Goal: Task Accomplishment & Management: Complete application form

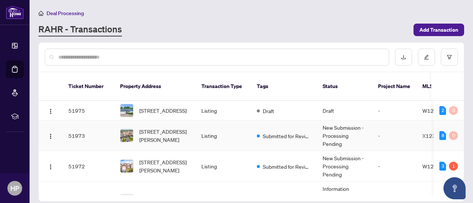
scroll to position [30, 0]
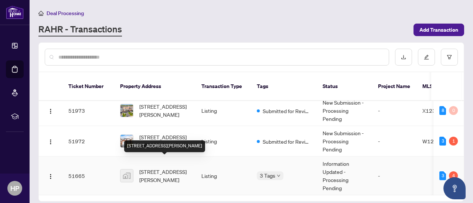
click at [174, 170] on span "[STREET_ADDRESS][PERSON_NAME]" at bounding box center [164, 176] width 50 height 16
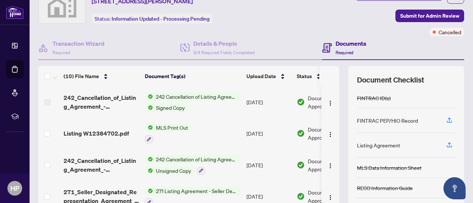
scroll to position [34, 0]
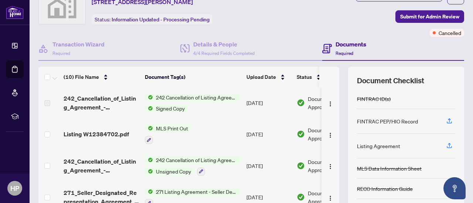
click at [214, 160] on span "242 Cancellation of Listing Agreement - Authority to Offer for Sale" at bounding box center [197, 160] width 88 height 8
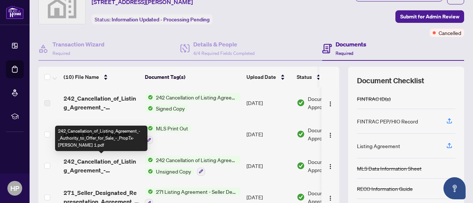
click at [122, 160] on span "242_Cancellation_of_Listing_Agreement_-_Authority_to_Offer_for_Sale_-_PropTx-OR…" at bounding box center [101, 166] width 75 height 18
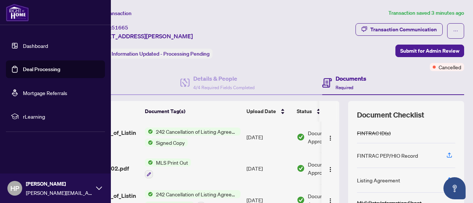
click at [35, 116] on span "rLearning" at bounding box center [61, 117] width 77 height 8
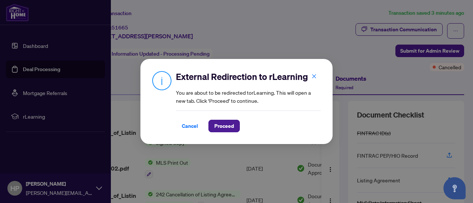
click at [225, 129] on span "Proceed" at bounding box center [224, 126] width 20 height 12
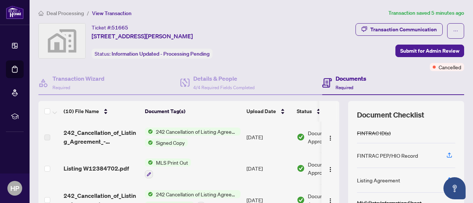
click at [453, 34] on span "button" at bounding box center [455, 31] width 5 height 12
click at [358, 52] on div "Transaction Communication Submit for Admin Review Cancelled" at bounding box center [374, 47] width 179 height 48
click at [394, 30] on div "Transaction Communication" at bounding box center [403, 30] width 66 height 12
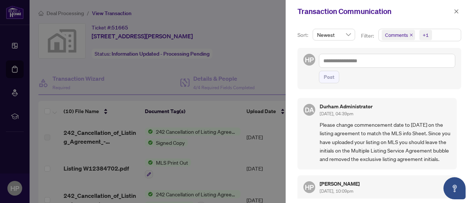
click at [455, 13] on icon "close" at bounding box center [456, 11] width 5 height 5
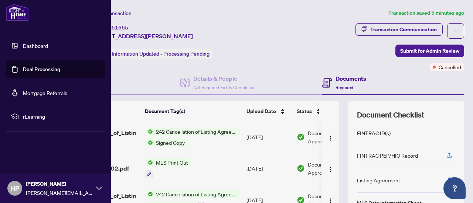
click at [36, 46] on link "Dashboard" at bounding box center [35, 45] width 25 height 7
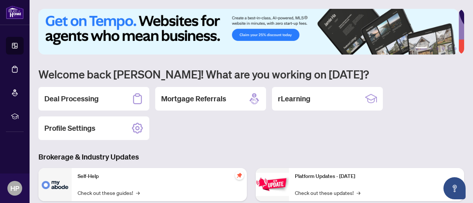
click at [125, 102] on div "Deal Processing" at bounding box center [93, 99] width 111 height 24
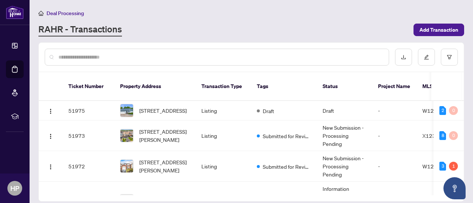
click at [428, 29] on span "Add Transaction" at bounding box center [438, 30] width 39 height 12
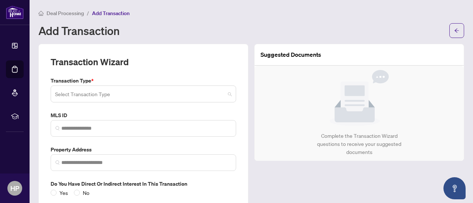
click at [224, 94] on span at bounding box center [143, 94] width 177 height 14
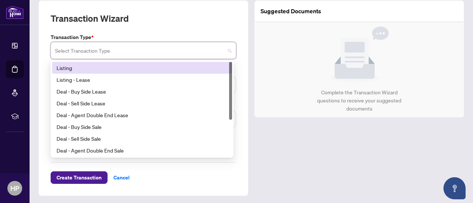
click at [69, 69] on div "Listing" at bounding box center [142, 68] width 171 height 8
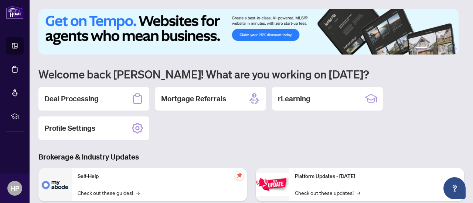
click at [91, 98] on h2 "Deal Processing" at bounding box center [71, 99] width 54 height 10
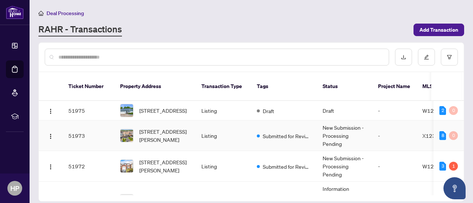
scroll to position [30, 0]
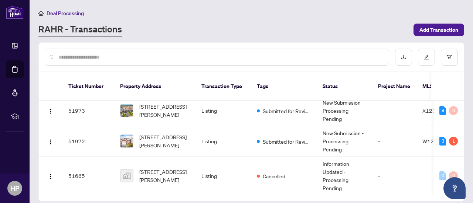
click at [429, 30] on span "Add Transaction" at bounding box center [438, 30] width 39 height 12
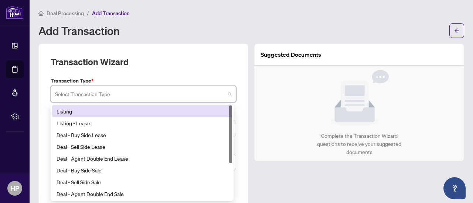
click at [199, 95] on input "search" at bounding box center [140, 95] width 170 height 16
click at [130, 112] on div "Listing" at bounding box center [142, 111] width 171 height 8
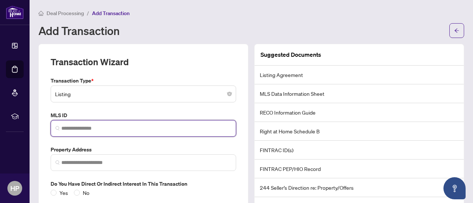
click at [123, 127] on input "search" at bounding box center [146, 129] width 170 height 8
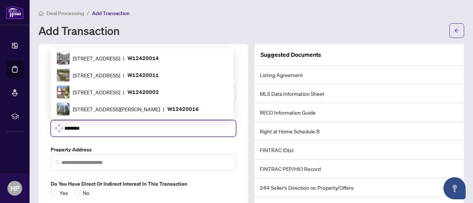
type input "*********"
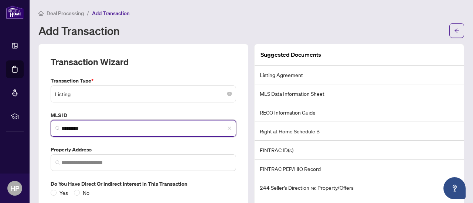
click at [109, 157] on span at bounding box center [143, 163] width 185 height 17
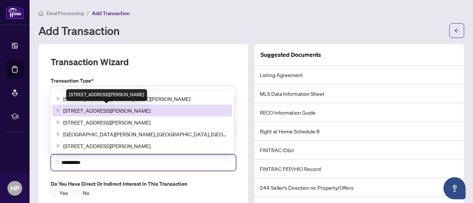
click at [131, 110] on span "[STREET_ADDRESS][PERSON_NAME]" at bounding box center [106, 111] width 87 height 8
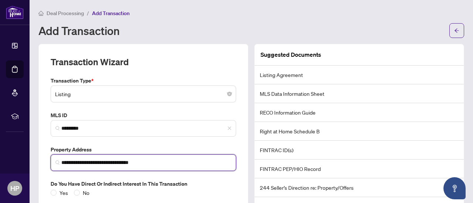
scroll to position [44, 0]
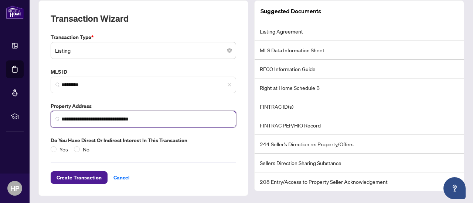
type input "**********"
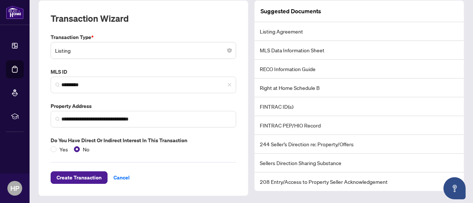
click at [100, 174] on span "Create Transaction" at bounding box center [79, 178] width 45 height 12
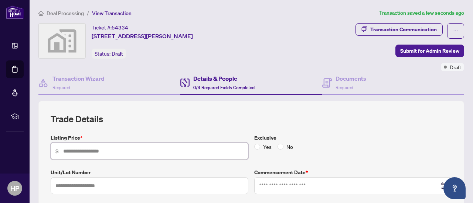
click at [116, 149] on input "text" at bounding box center [153, 151] width 180 height 8
type input "*******"
click at [375, 187] on input at bounding box center [349, 186] width 180 height 8
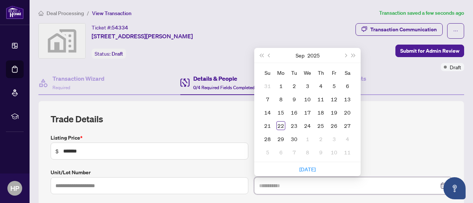
type input "**********"
click at [277, 123] on div "22" at bounding box center [280, 126] width 9 height 9
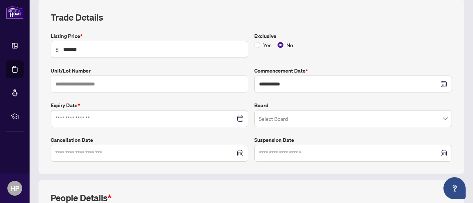
scroll to position [107, 0]
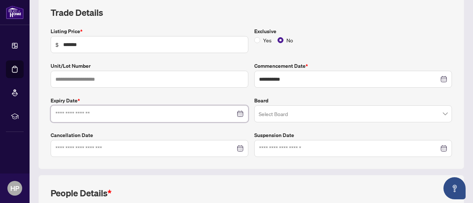
click at [184, 113] on input at bounding box center [145, 114] width 180 height 8
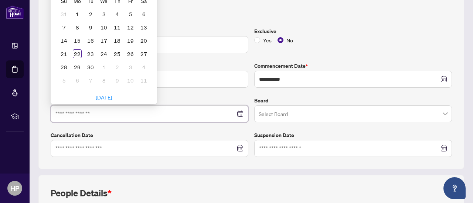
type input "**********"
click at [292, 110] on input "search" at bounding box center [350, 115] width 182 height 16
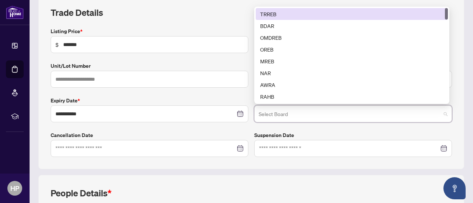
click at [282, 10] on div "TRREB" at bounding box center [351, 14] width 183 height 8
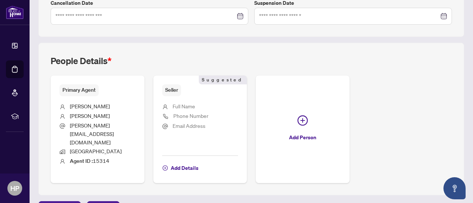
scroll to position [240, 0]
click at [198, 162] on span "Add Details" at bounding box center [185, 168] width 28 height 12
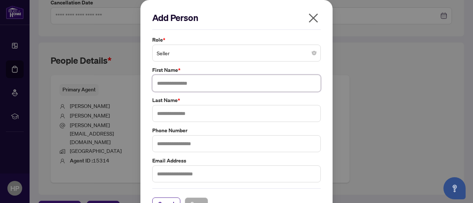
click at [209, 82] on input "text" at bounding box center [236, 83] width 168 height 17
type input "****"
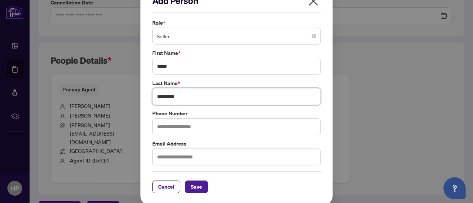
type input "*********"
click at [191, 186] on span "Save" at bounding box center [196, 187] width 11 height 12
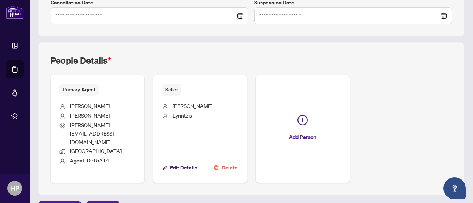
click at [308, 115] on icon "plus-circle" at bounding box center [302, 120] width 10 height 10
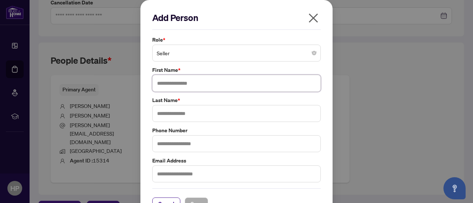
click at [244, 85] on input "text" at bounding box center [236, 83] width 168 height 17
type input "**********"
click at [209, 110] on input "text" at bounding box center [236, 113] width 168 height 17
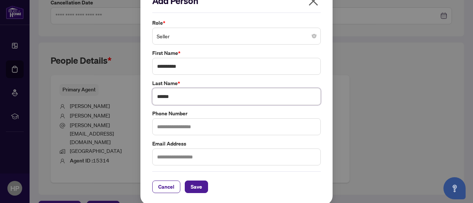
type input "******"
click at [193, 185] on span "Save" at bounding box center [196, 187] width 11 height 12
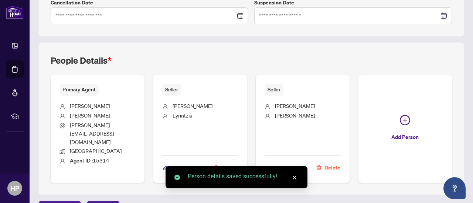
scroll to position [315, 0]
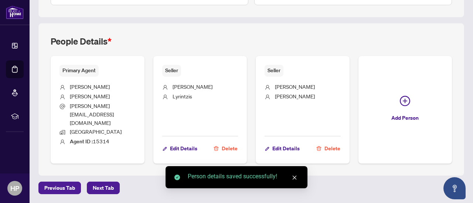
click at [400, 106] on icon "plus-circle" at bounding box center [405, 101] width 10 height 10
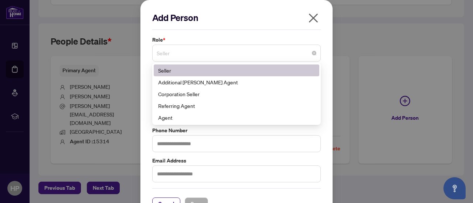
click at [227, 53] on span "Seller" at bounding box center [237, 53] width 160 height 14
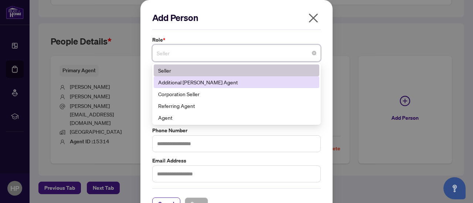
click at [212, 82] on div "Additional [PERSON_NAME] Agent" at bounding box center [236, 82] width 157 height 8
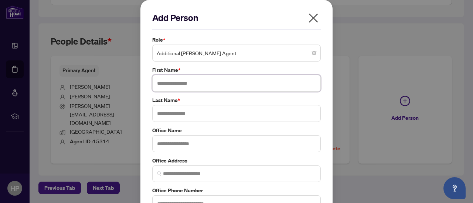
click at [209, 81] on input "text" at bounding box center [236, 83] width 168 height 17
click at [191, 86] on input "text" at bounding box center [236, 83] width 168 height 17
type input "*******"
type input "**********"
click at [185, 141] on input "text" at bounding box center [236, 144] width 168 height 17
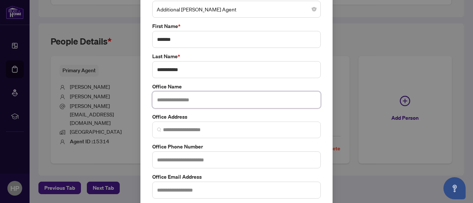
scroll to position [44, 0]
click at [200, 97] on input "text" at bounding box center [236, 99] width 168 height 17
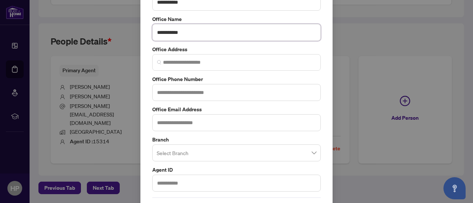
scroll to position [112, 0]
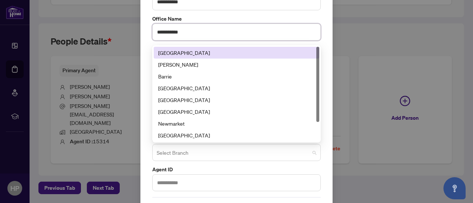
click at [311, 151] on span at bounding box center [237, 153] width 160 height 14
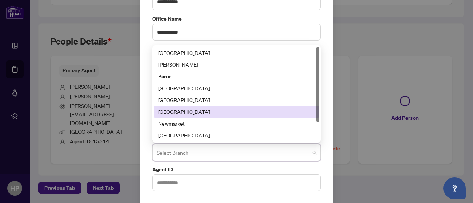
click at [208, 110] on div "[GEOGRAPHIC_DATA]" at bounding box center [236, 112] width 157 height 8
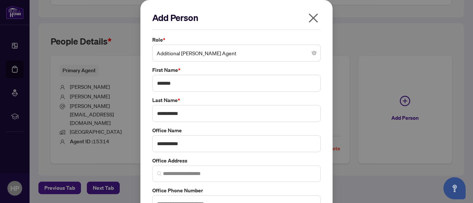
scroll to position [20, 0]
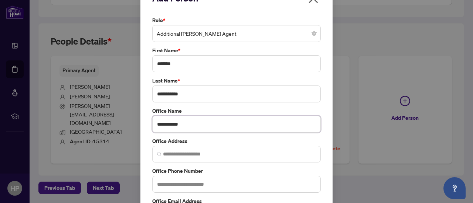
click at [202, 127] on input "**********" at bounding box center [236, 124] width 168 height 17
type input "*"
click at [202, 127] on input "*" at bounding box center [236, 124] width 168 height 17
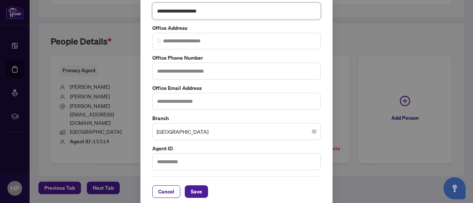
scroll to position [133, 0]
type input "**********"
click at [195, 192] on span "Save" at bounding box center [196, 192] width 11 height 12
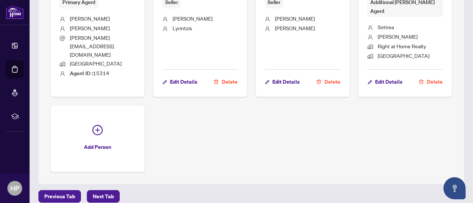
scroll to position [349, 0]
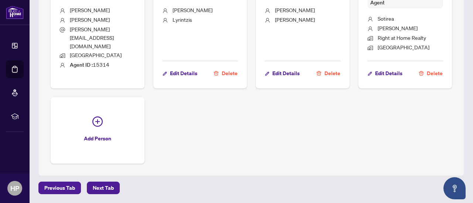
click at [102, 189] on span "Next Tab" at bounding box center [103, 188] width 21 height 12
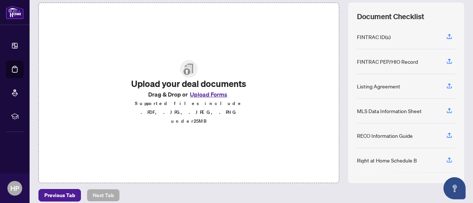
scroll to position [105, 0]
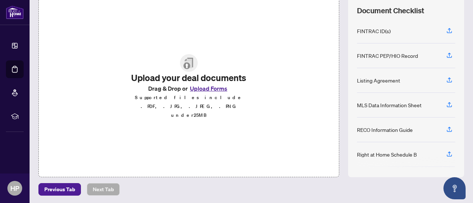
click at [203, 93] on button "Upload Forms" at bounding box center [209, 89] width 42 height 10
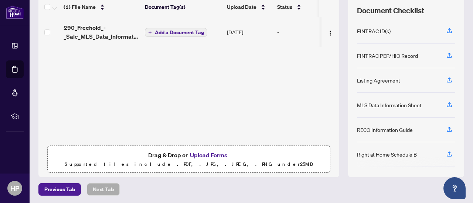
click at [205, 153] on button "Upload Forms" at bounding box center [209, 156] width 42 height 10
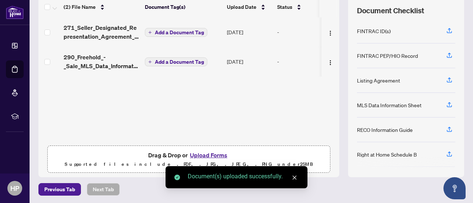
click at [202, 156] on button "Upload Forms" at bounding box center [209, 156] width 42 height 10
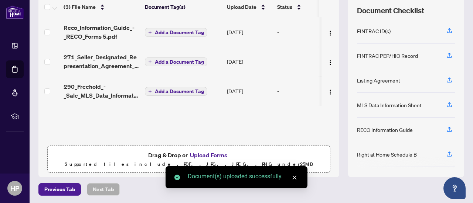
click at [208, 156] on button "Upload Forms" at bounding box center [209, 156] width 42 height 10
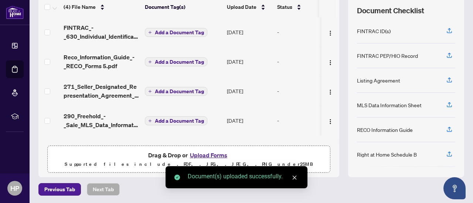
click at [198, 155] on button "Upload Forms" at bounding box center [209, 156] width 42 height 10
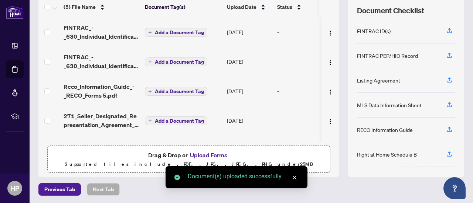
click at [205, 155] on button "Upload Forms" at bounding box center [209, 156] width 42 height 10
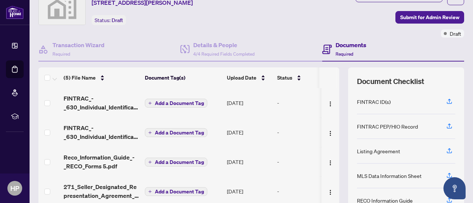
scroll to position [29, 0]
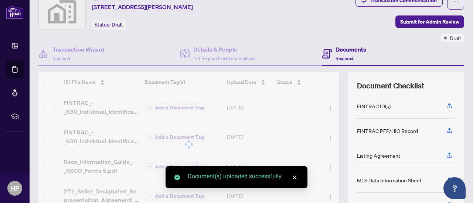
click at [154, 106] on div at bounding box center [188, 145] width 301 height 146
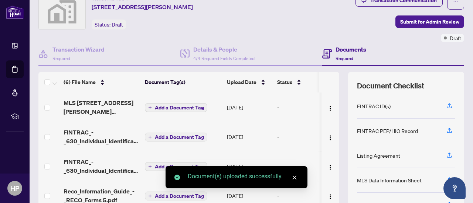
click at [149, 106] on icon "plus" at bounding box center [150, 108] width 4 height 4
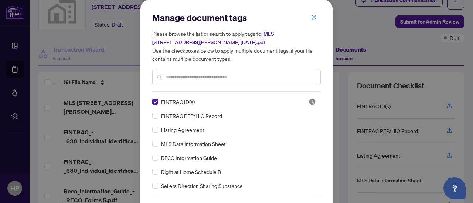
scroll to position [25, 0]
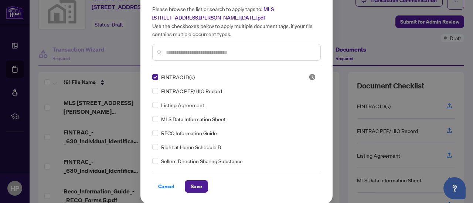
click at [191, 182] on span "Save" at bounding box center [196, 187] width 11 height 12
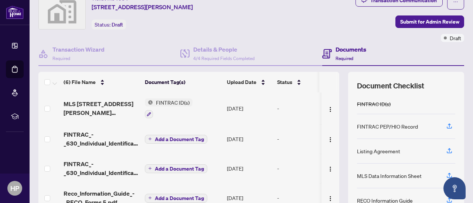
click at [150, 102] on img at bounding box center [149, 103] width 8 height 8
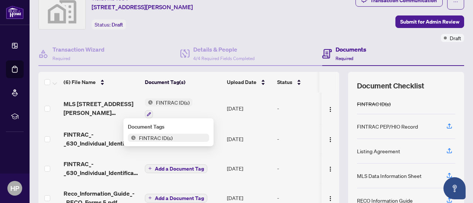
click at [146, 137] on span "FINTRAC ID(s)" at bounding box center [156, 138] width 40 height 8
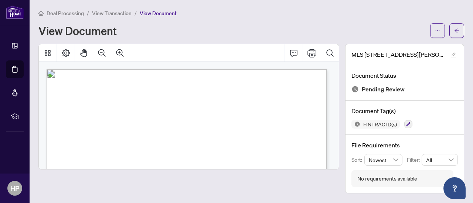
click at [406, 124] on icon "button" at bounding box center [408, 124] width 4 height 4
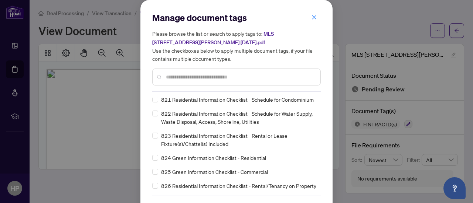
scroll to position [25, 0]
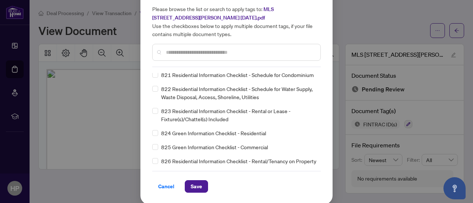
click at [193, 188] on span "Save" at bounding box center [196, 187] width 11 height 12
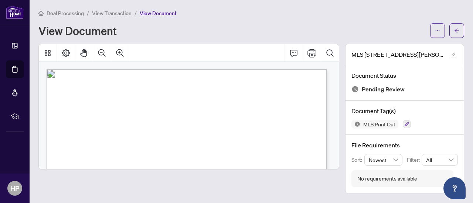
click at [107, 14] on span "View Transaction" at bounding box center [112, 13] width 40 height 7
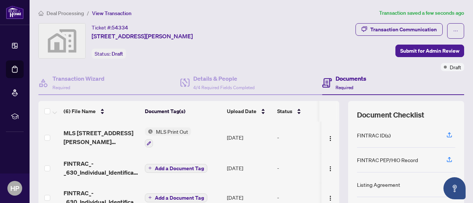
scroll to position [25, 0]
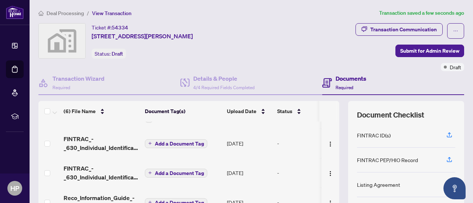
click at [148, 142] on icon "plus" at bounding box center [150, 144] width 4 height 4
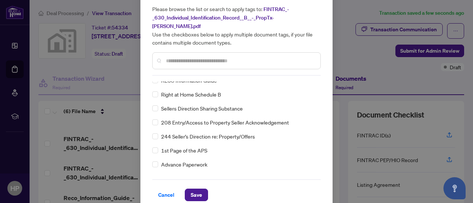
click at [194, 189] on span "Save" at bounding box center [196, 195] width 11 height 12
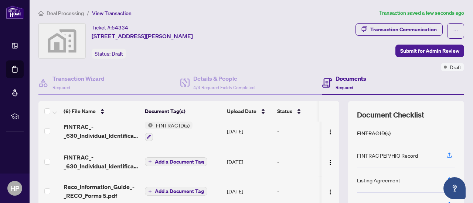
scroll to position [38, 0]
click at [147, 159] on button "Add a Document Tag" at bounding box center [176, 161] width 62 height 9
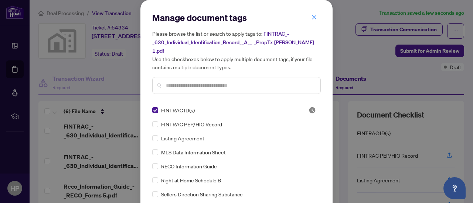
scroll to position [25, 0]
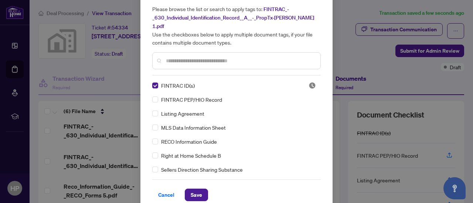
click at [192, 189] on span "Save" at bounding box center [196, 195] width 11 height 12
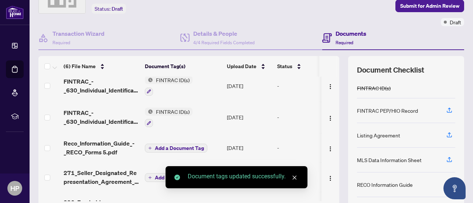
scroll to position [50, 0]
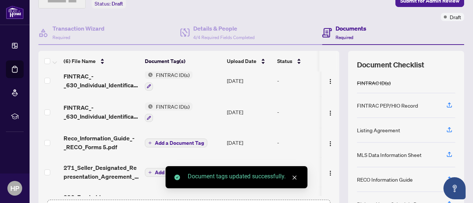
click at [150, 143] on icon "plus" at bounding box center [150, 143] width 0 height 3
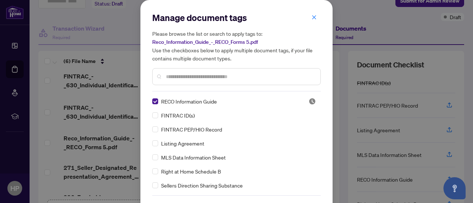
scroll to position [25, 0]
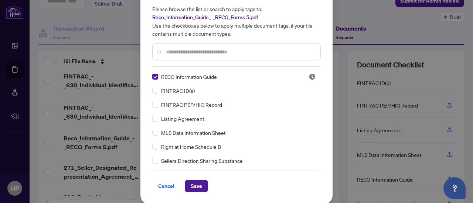
click at [194, 187] on span "Save" at bounding box center [196, 187] width 11 height 12
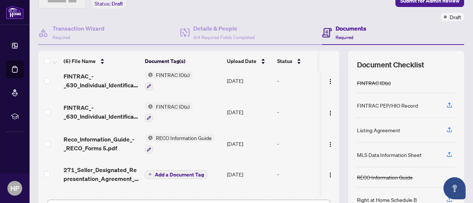
click at [149, 173] on icon "plus" at bounding box center [150, 175] width 4 height 4
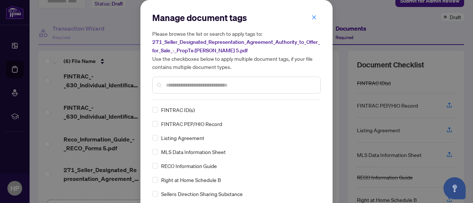
click at [168, 85] on input "text" at bounding box center [240, 85] width 148 height 8
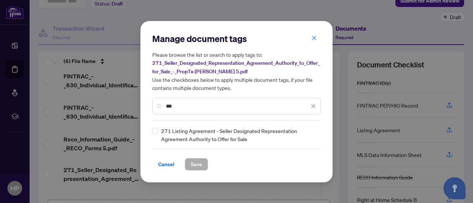
type input "***"
click at [199, 164] on span "Save" at bounding box center [196, 165] width 11 height 12
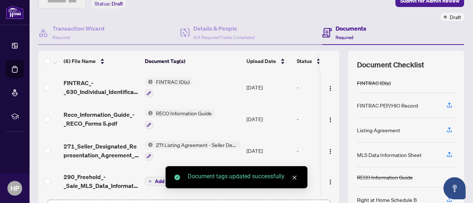
scroll to position [105, 0]
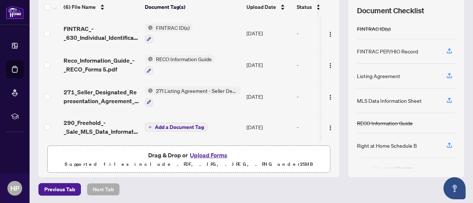
click at [161, 125] on span "Add a Document Tag" at bounding box center [179, 127] width 49 height 5
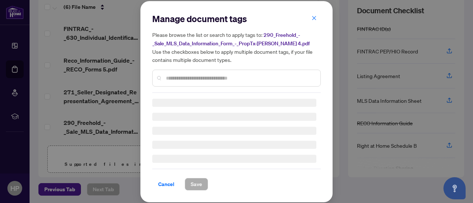
click at [166, 79] on input "text" at bounding box center [240, 78] width 148 height 8
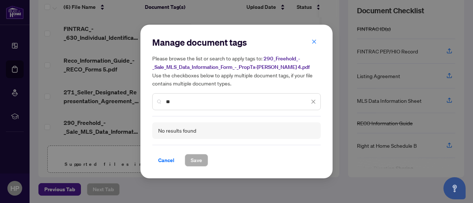
type input "*"
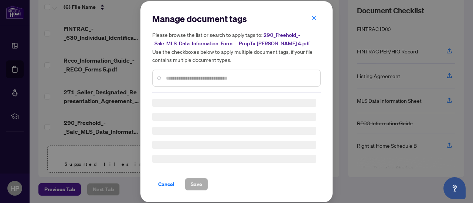
type input "*"
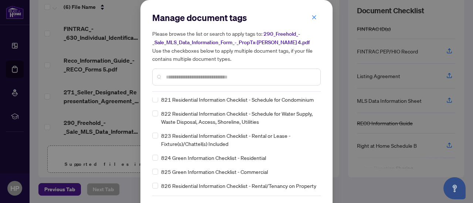
scroll to position [25, 0]
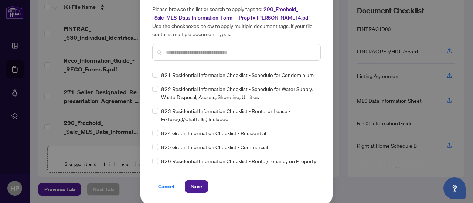
click at [193, 188] on span "Save" at bounding box center [196, 187] width 11 height 12
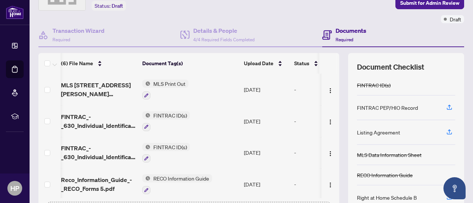
scroll to position [0, 0]
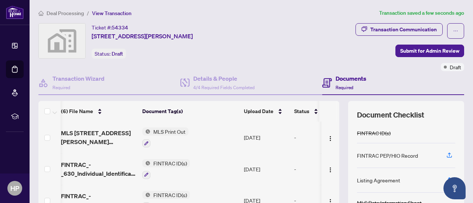
click at [411, 53] on span "Submit for Admin Review" at bounding box center [429, 51] width 59 height 12
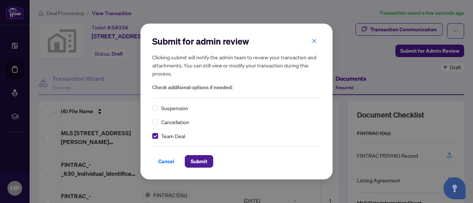
click at [193, 163] on span "Submit" at bounding box center [199, 162] width 17 height 12
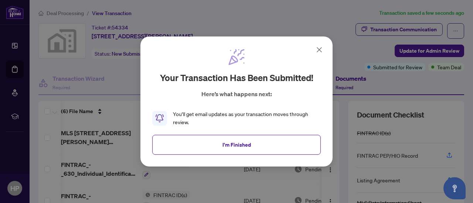
click at [245, 144] on span "I'm Finished" at bounding box center [236, 145] width 28 height 12
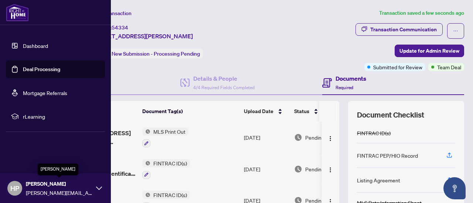
click at [78, 185] on span "[PERSON_NAME]" at bounding box center [59, 184] width 66 height 8
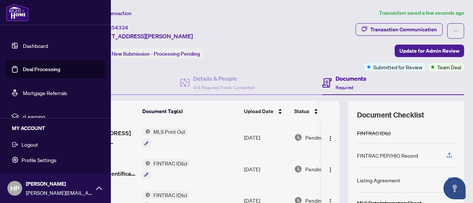
click at [34, 141] on span "Logout" at bounding box center [29, 145] width 17 height 12
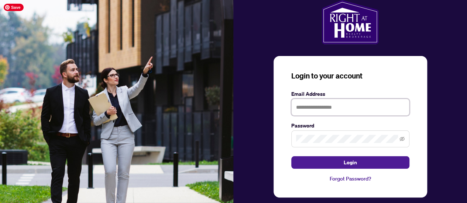
type input "**********"
